Goal: Task Accomplishment & Management: Use online tool/utility

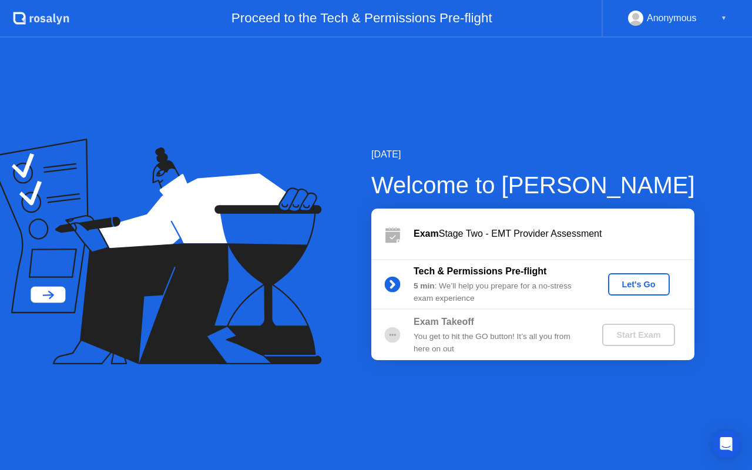
click at [627, 286] on div "Let's Go" at bounding box center [639, 284] width 52 height 9
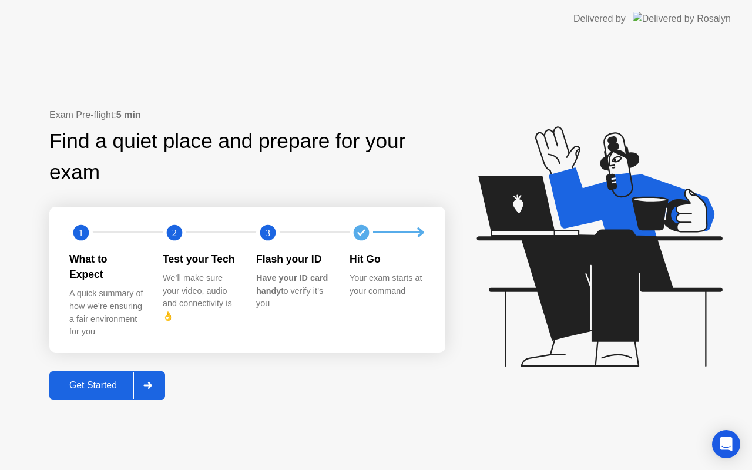
click at [110, 380] on div "Get Started" at bounding box center [93, 385] width 80 height 11
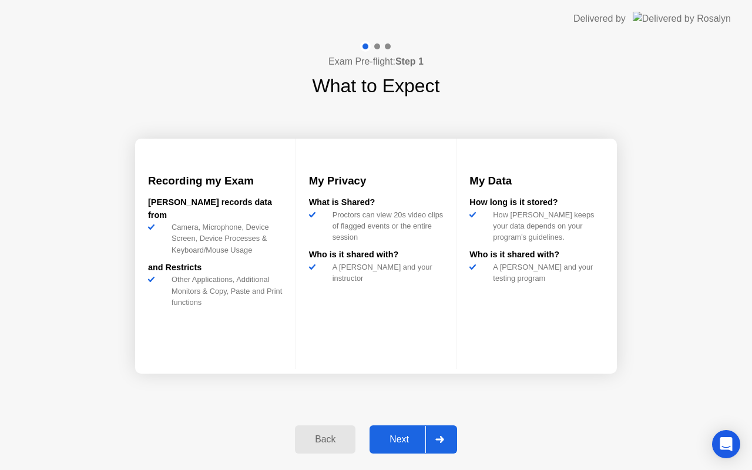
click at [407, 438] on div "Next" at bounding box center [399, 439] width 52 height 11
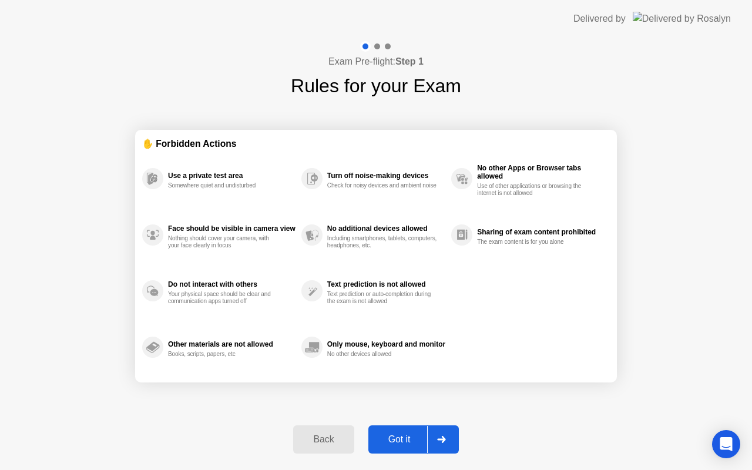
click at [408, 434] on div "Got it" at bounding box center [399, 439] width 55 height 11
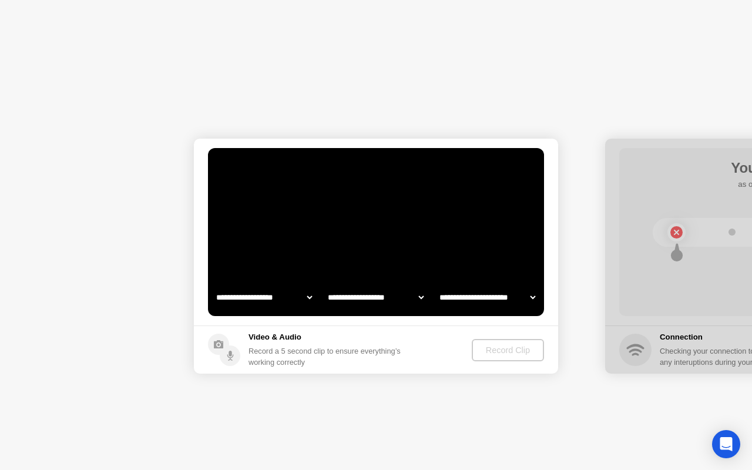
select select "**********"
select select "*******"
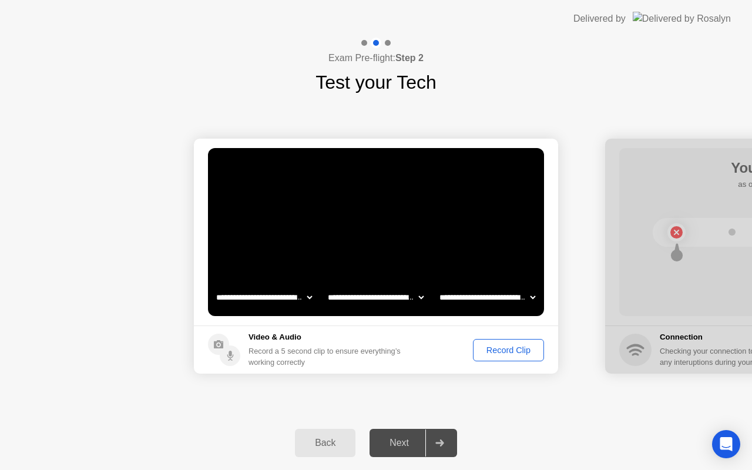
click at [501, 345] on div "Record Clip" at bounding box center [508, 349] width 63 height 9
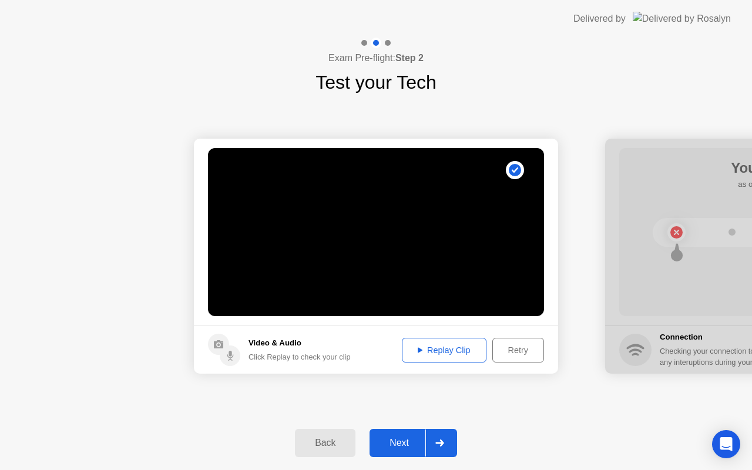
click at [459, 352] on div "Replay Clip" at bounding box center [444, 349] width 76 height 9
click at [505, 347] on div "Retry" at bounding box center [517, 349] width 43 height 9
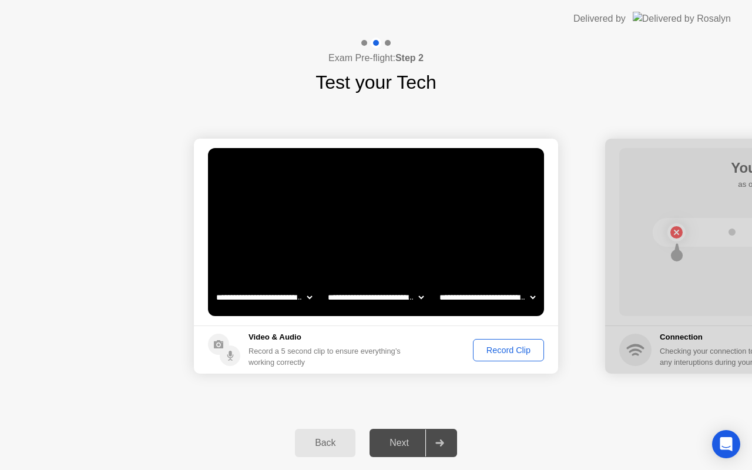
click at [490, 354] on div "Record Clip" at bounding box center [508, 349] width 63 height 9
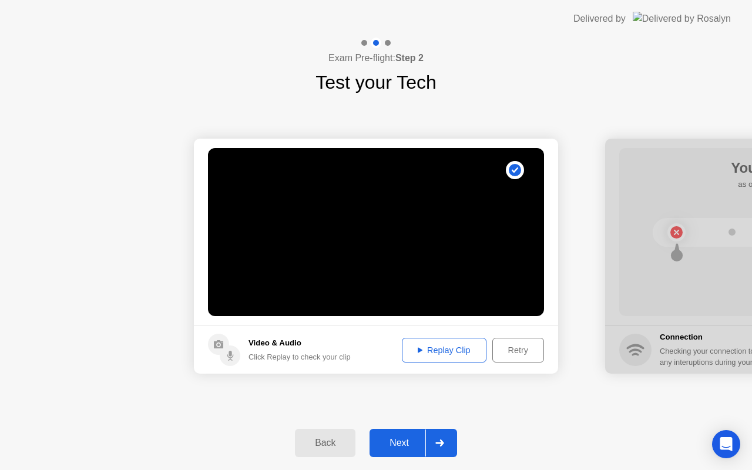
click at [452, 348] on div "Replay Clip" at bounding box center [444, 349] width 76 height 9
click at [446, 438] on div at bounding box center [439, 442] width 28 height 27
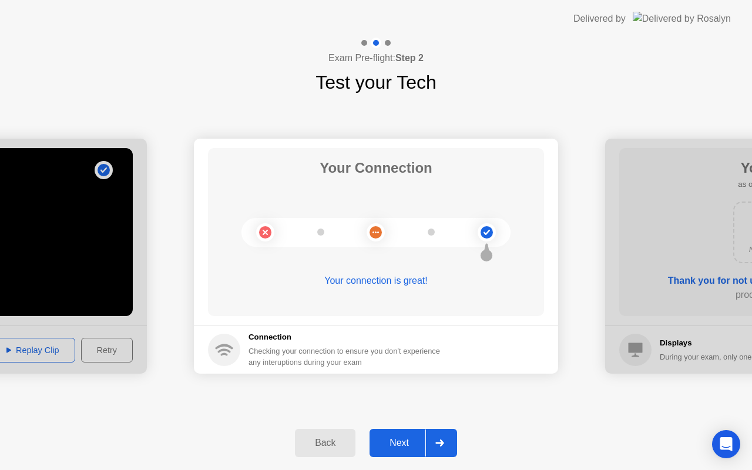
click at [442, 439] on icon at bounding box center [439, 442] width 9 height 7
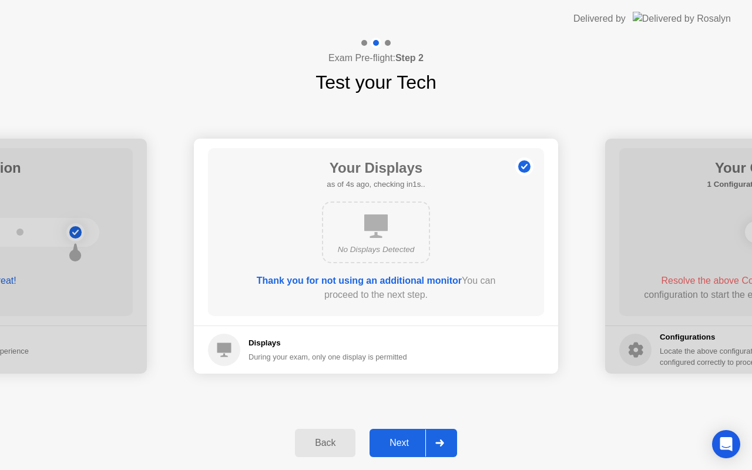
click at [438, 441] on icon at bounding box center [439, 442] width 9 height 7
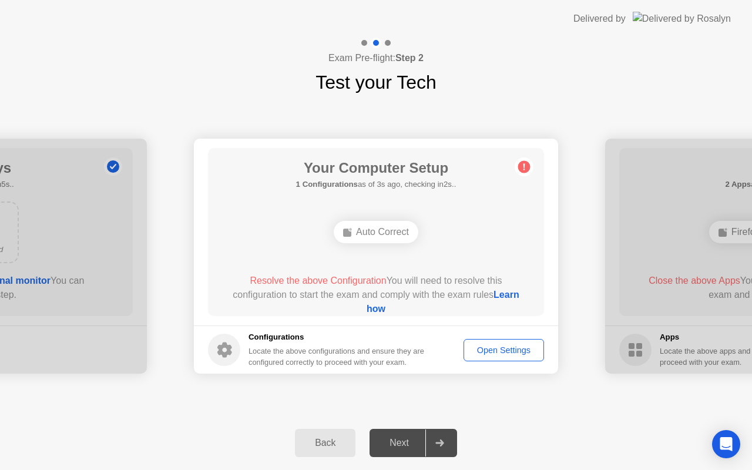
click at [497, 350] on div "Open Settings" at bounding box center [504, 349] width 72 height 9
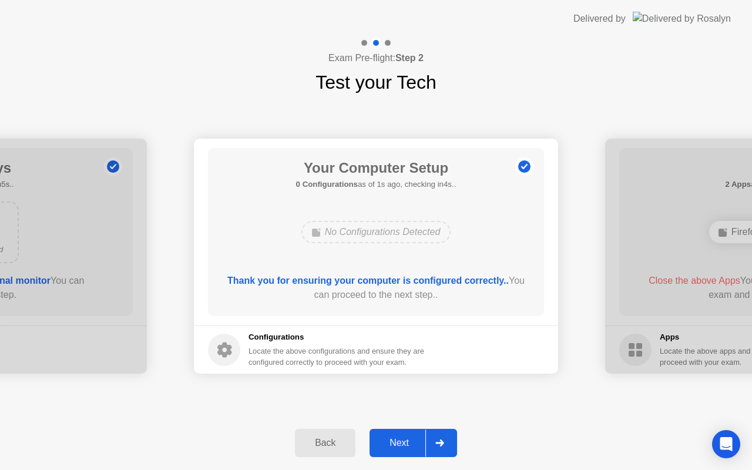
click at [411, 439] on div "Next" at bounding box center [399, 443] width 52 height 11
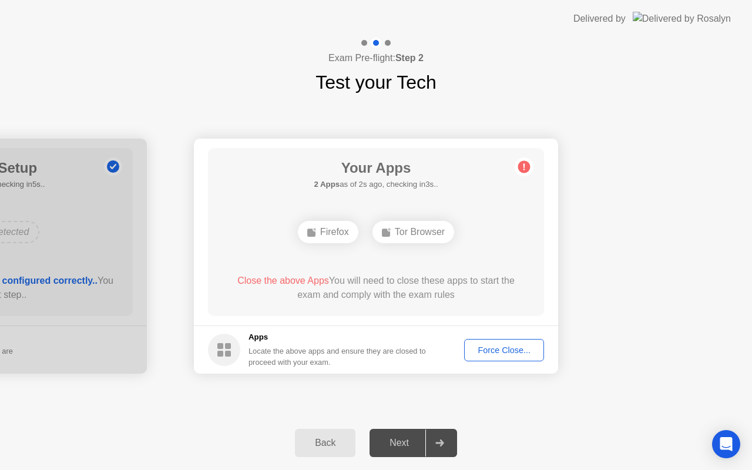
click at [523, 355] on div "Force Close..." at bounding box center [504, 349] width 72 height 9
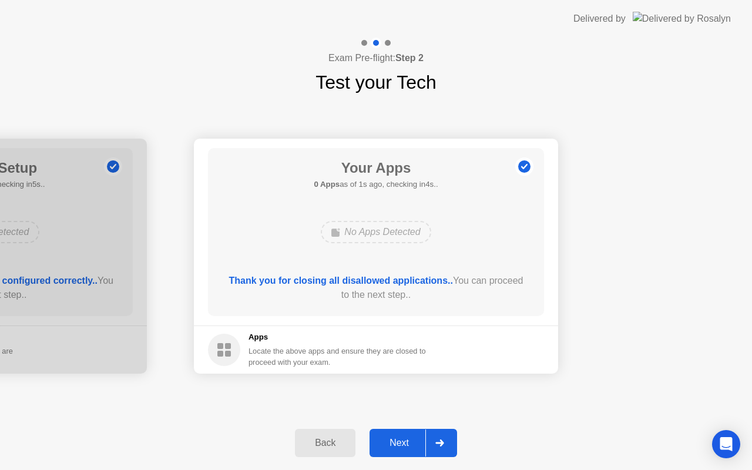
click at [414, 444] on div "Next" at bounding box center [399, 443] width 52 height 11
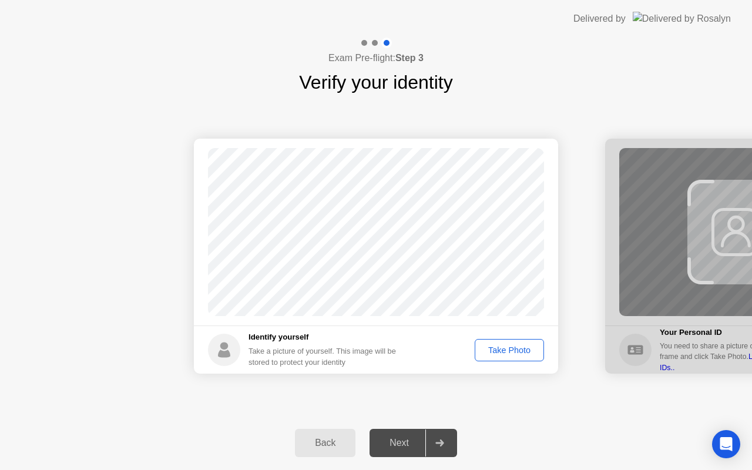
click at [506, 352] on div "Take Photo" at bounding box center [509, 349] width 61 height 9
click at [444, 442] on icon at bounding box center [439, 442] width 8 height 7
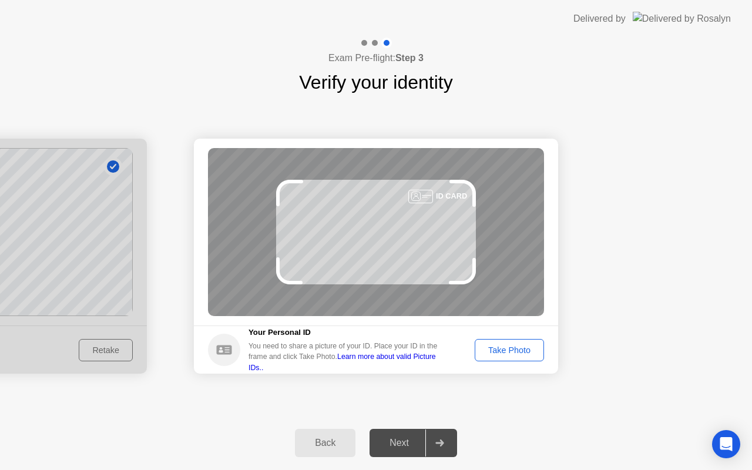
click at [504, 345] on div "Take Photo" at bounding box center [509, 349] width 61 height 9
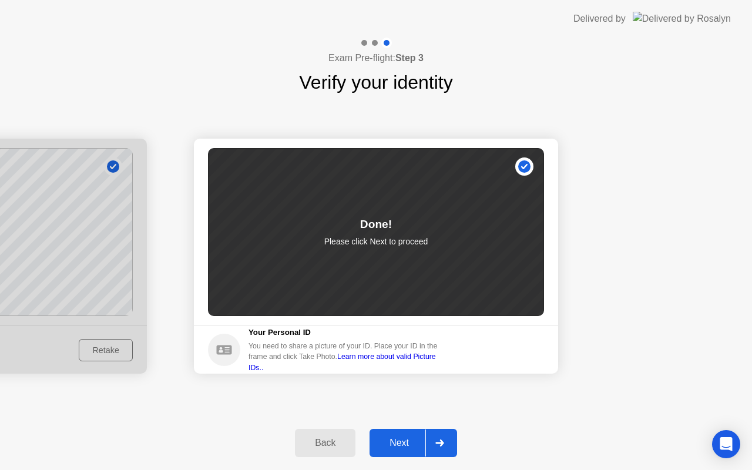
click at [441, 439] on icon at bounding box center [439, 442] width 8 height 7
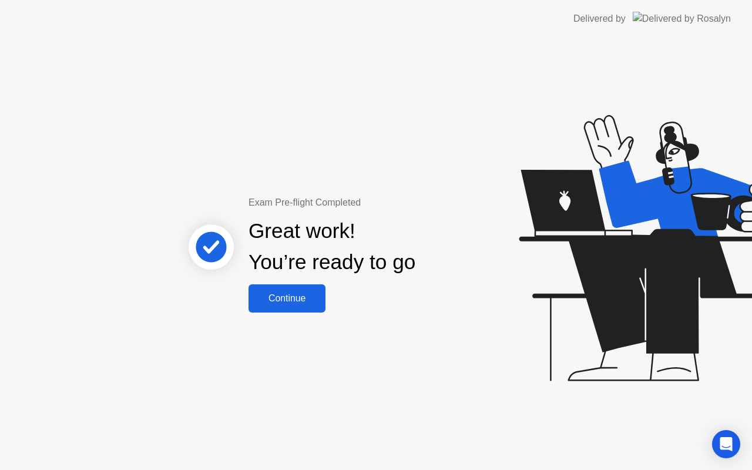
click at [310, 295] on div "Continue" at bounding box center [287, 298] width 70 height 11
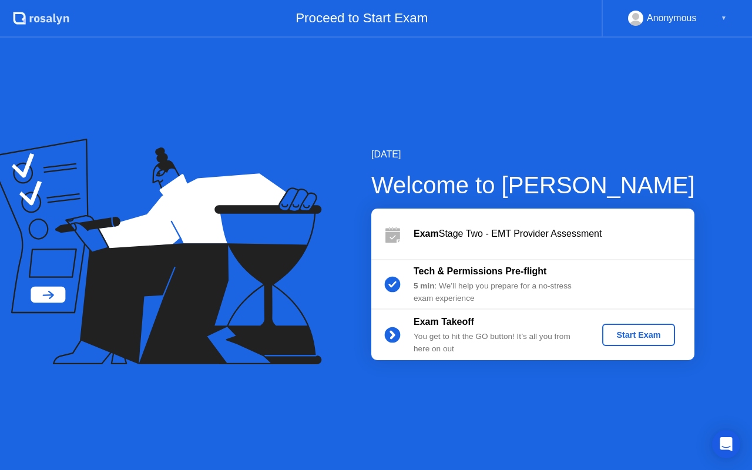
click at [626, 330] on div "Start Exam" at bounding box center [638, 334] width 63 height 9
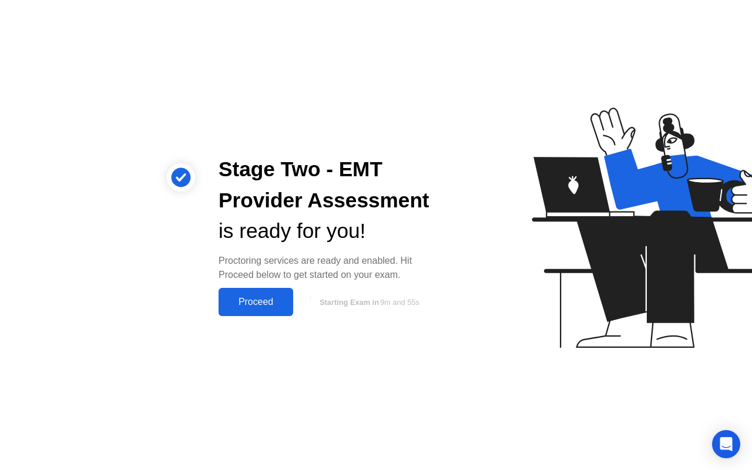
click at [244, 307] on div "Proceed" at bounding box center [256, 302] width 68 height 11
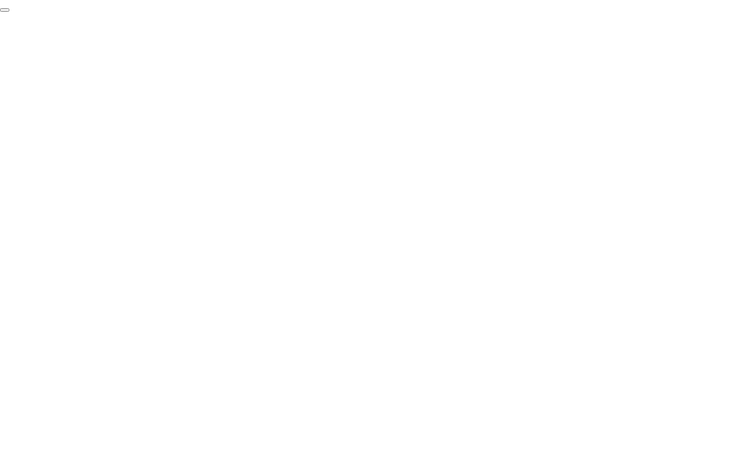
click at [9, 12] on button "End Proctoring Session" at bounding box center [4, 10] width 9 height 4
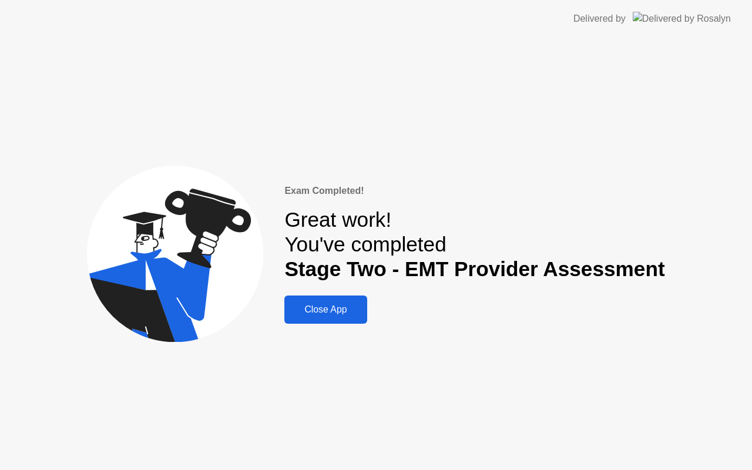
click at [355, 318] on button "Close App" at bounding box center [325, 310] width 82 height 28
